Goal: Task Accomplishment & Management: Use online tool/utility

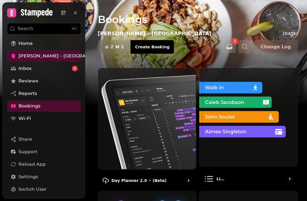
click at [148, 177] on p "Day Planner 2.0 ⚡ (Beta)" at bounding box center [138, 180] width 55 height 6
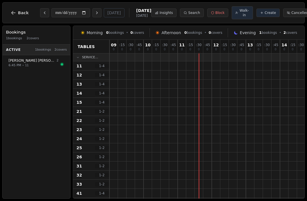
click at [11, 9] on button "Back" at bounding box center [19, 13] width 27 height 14
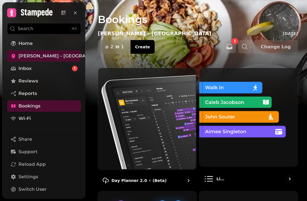
click at [139, 179] on p "Day Planner 2.0 ⚡ (Beta)" at bounding box center [138, 180] width 55 height 6
